Goal: Task Accomplishment & Management: Use online tool/utility

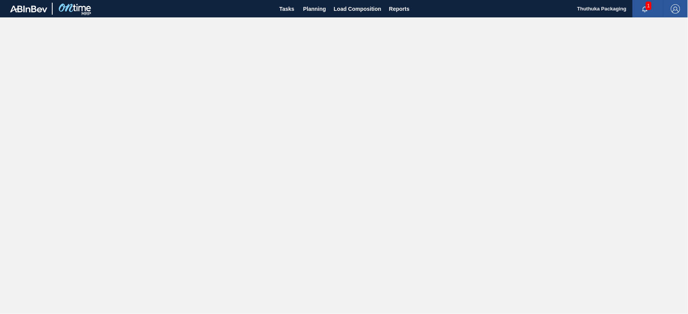
click at [644, 7] on icon "button" at bounding box center [645, 9] width 6 height 6
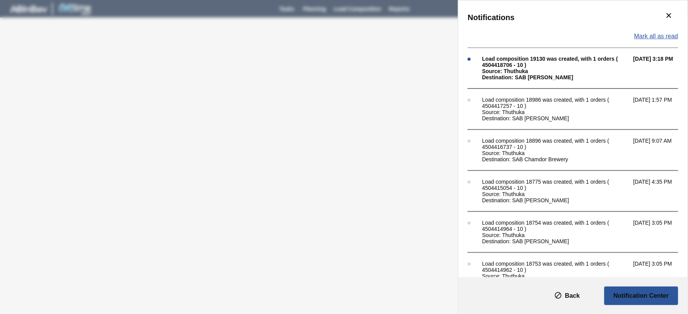
click at [660, 34] on span "Mark all as read" at bounding box center [656, 36] width 44 height 7
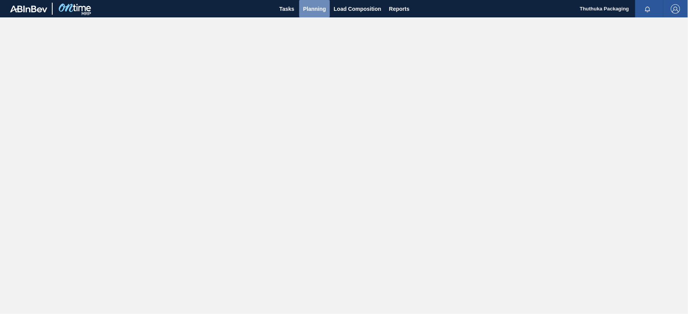
click at [316, 8] on span "Planning" at bounding box center [314, 8] width 23 height 9
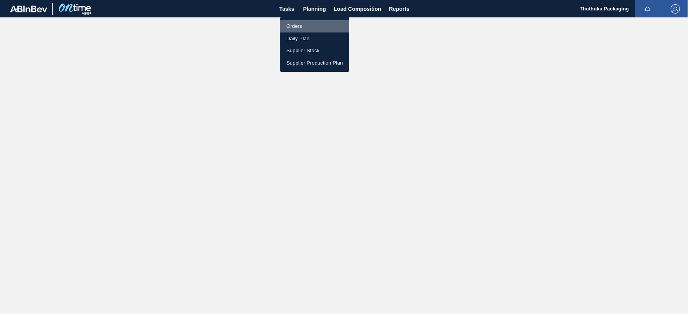
click at [300, 24] on li "Orders" at bounding box center [314, 26] width 69 height 12
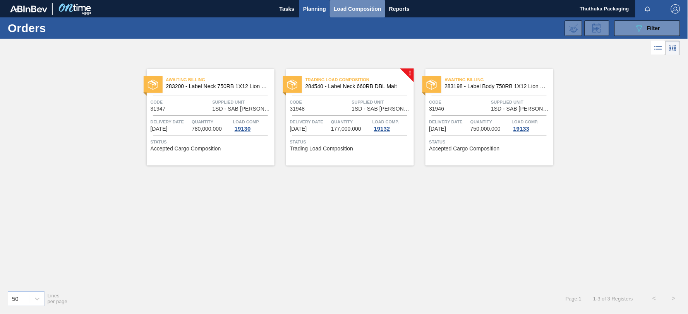
click at [346, 8] on span "Load Composition" at bounding box center [358, 8] width 48 height 9
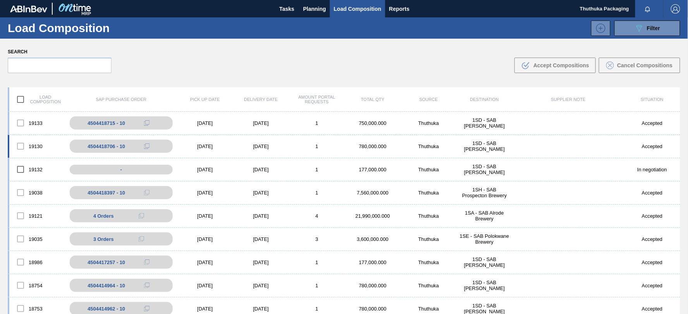
click at [366, 145] on div "780,000.000" at bounding box center [373, 147] width 56 height 6
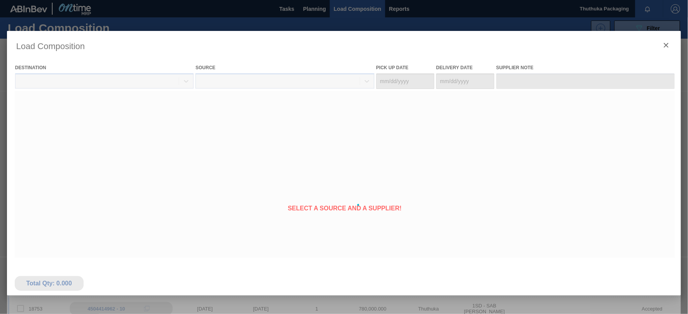
type Date "[DATE]"
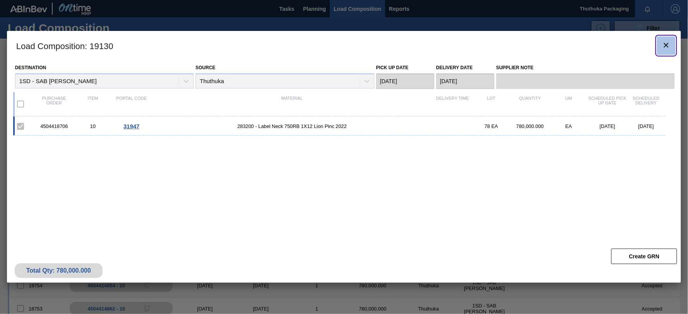
click at [669, 42] on icon "botão de ícone" at bounding box center [666, 45] width 9 height 9
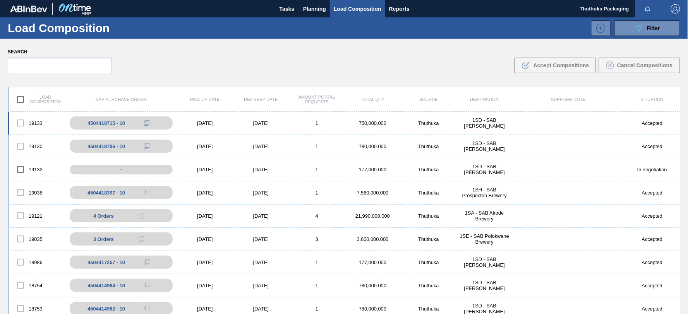
click at [277, 124] on div "[DATE]" at bounding box center [261, 123] width 56 height 6
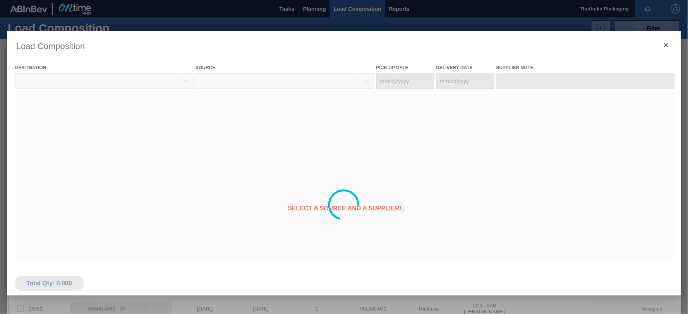
type Date "[DATE]"
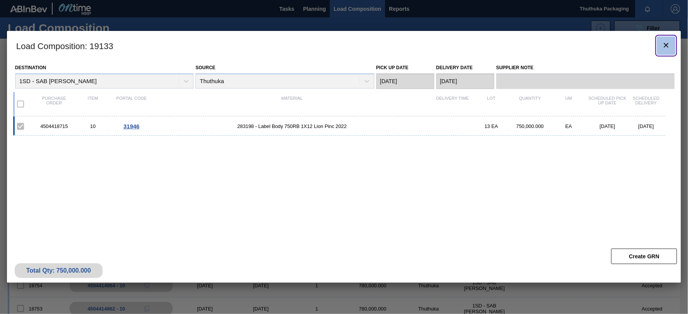
click at [665, 46] on icon "botão de ícone" at bounding box center [666, 45] width 9 height 9
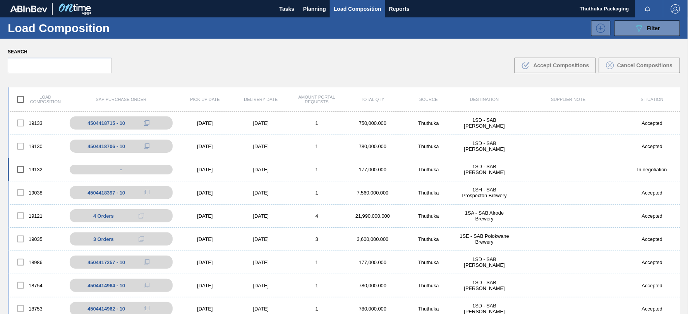
click at [424, 169] on div "Thuthuka" at bounding box center [429, 170] width 56 height 6
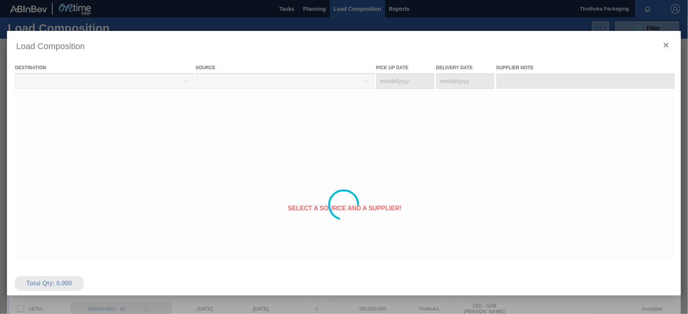
type Date "[DATE]"
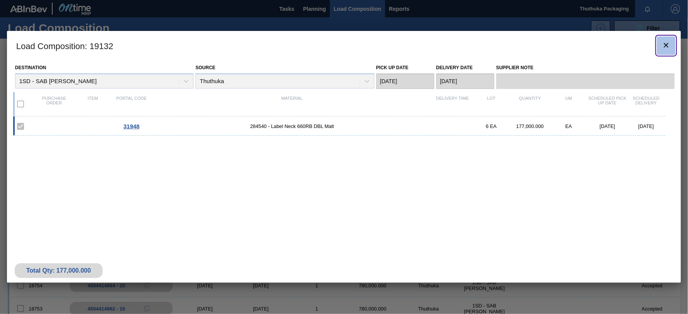
click at [664, 45] on icon "botão de ícone" at bounding box center [666, 45] width 9 height 9
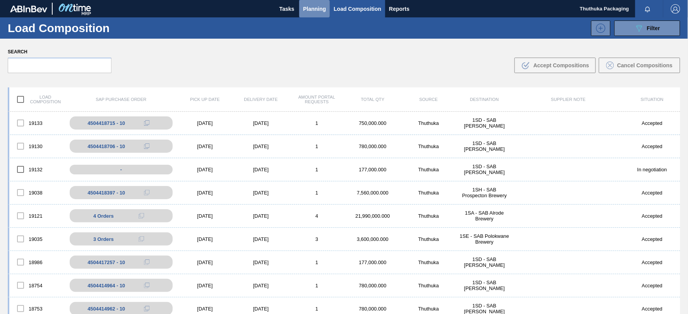
click at [313, 5] on span "Planning" at bounding box center [314, 8] width 23 height 9
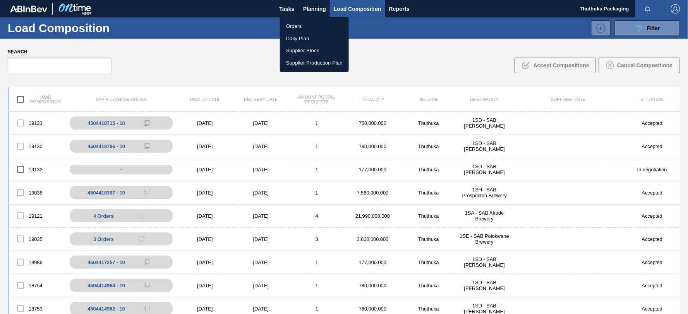
drag, startPoint x: 300, startPoint y: 24, endPoint x: 307, endPoint y: 14, distance: 12.0
click at [300, 24] on li "Orders" at bounding box center [314, 26] width 69 height 12
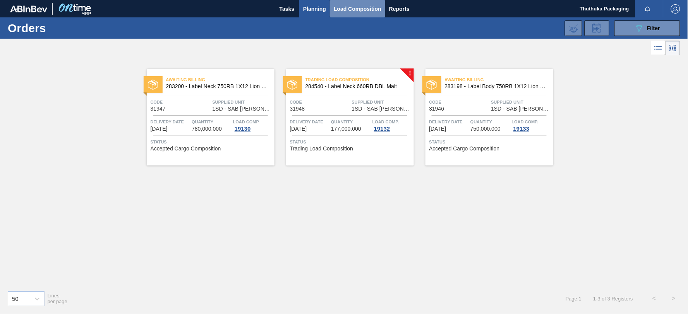
click at [342, 8] on span "Load Composition" at bounding box center [358, 8] width 48 height 9
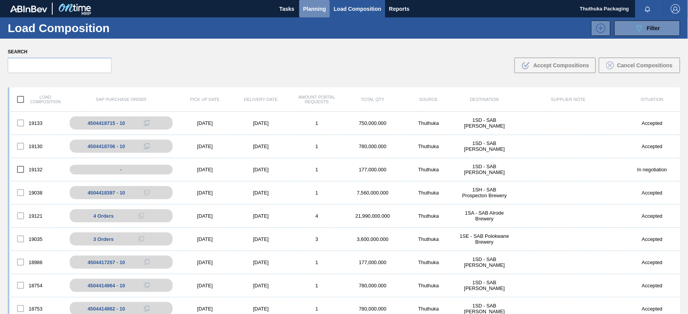
click at [311, 8] on span "Planning" at bounding box center [314, 8] width 23 height 9
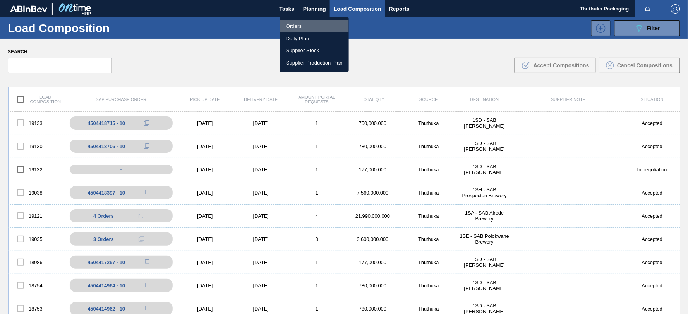
click at [300, 25] on li "Orders" at bounding box center [314, 26] width 69 height 12
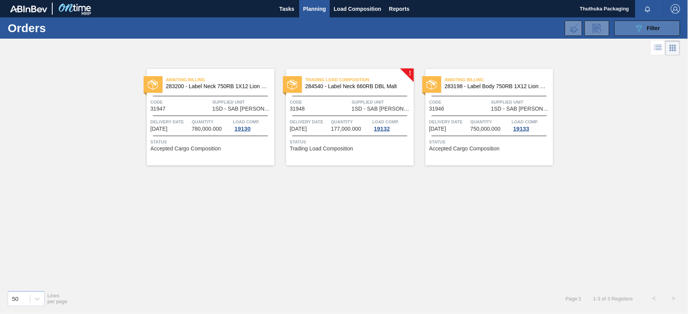
click at [643, 27] on icon "089F7B8B-B2A5-4AFE-B5C0-19BA573D28AC" at bounding box center [639, 28] width 9 height 9
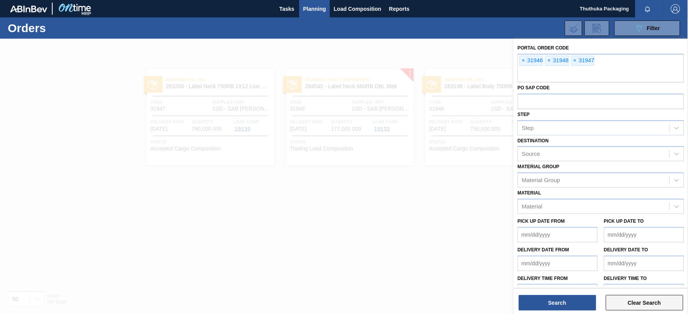
click at [637, 302] on button "Clear Search" at bounding box center [644, 302] width 77 height 15
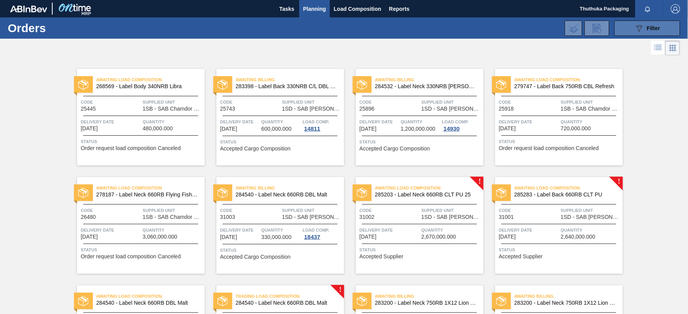
click at [631, 26] on button "089F7B8B-B2A5-4AFE-B5C0-19BA573D28AC Filter" at bounding box center [648, 28] width 66 height 15
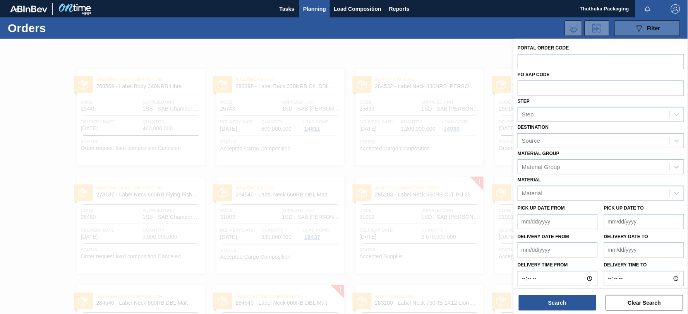
click at [631, 26] on button "089F7B8B-B2A5-4AFE-B5C0-19BA573D28AC Filter" at bounding box center [648, 28] width 66 height 15
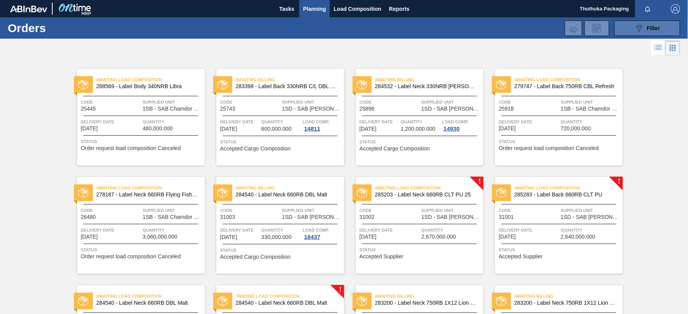
click at [631, 26] on button "089F7B8B-B2A5-4AFE-B5C0-19BA573D28AC Filter" at bounding box center [648, 28] width 66 height 15
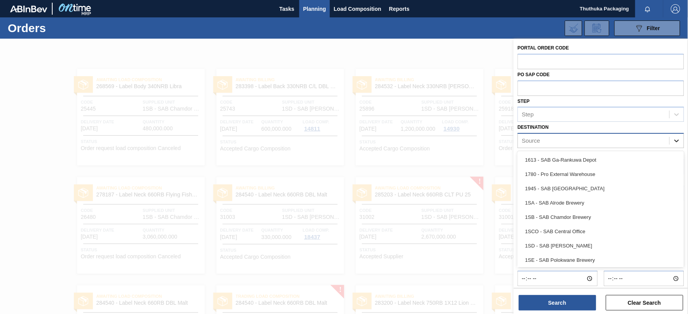
click at [678, 141] on icon at bounding box center [677, 141] width 8 height 8
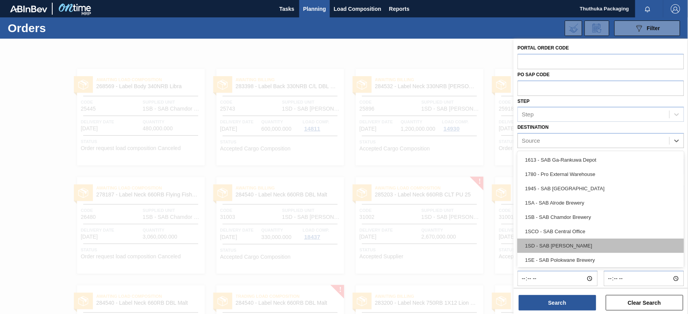
click at [595, 245] on div "1SD - SAB [PERSON_NAME]" at bounding box center [601, 246] width 167 height 14
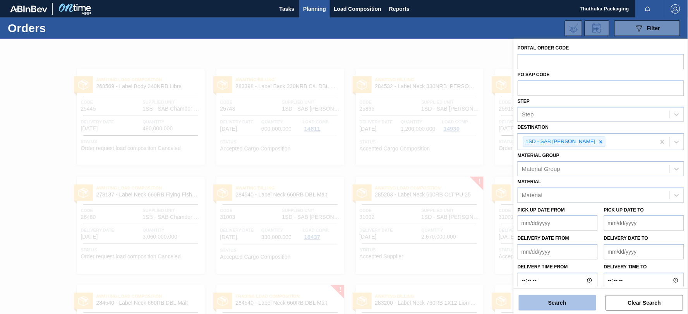
click at [568, 303] on button "Search" at bounding box center [557, 302] width 77 height 15
